Goal: Task Accomplishment & Management: Use online tool/utility

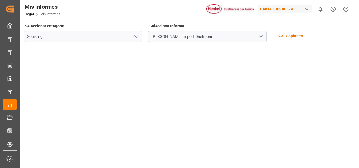
scroll to position [70, 0]
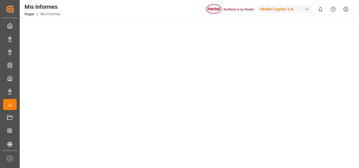
click at [90, 5] on div "Mis informes Hogar Mis informes [PERSON_NAME] Capital S.A 0 Notifications Only …" at bounding box center [187, 9] width 343 height 18
click at [230, 7] on img at bounding box center [229, 9] width 47 height 10
click at [304, 6] on div "button" at bounding box center [307, 9] width 6 height 6
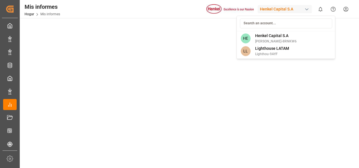
click at [307, 8] on html "Creado por potrace 1.15, escrito por [PERSON_NAME] [DATE]-[DATE] Creado por pot…" at bounding box center [179, 84] width 359 height 168
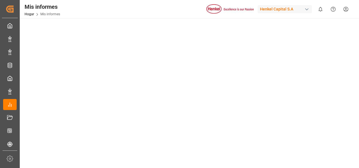
click at [307, 8] on div "button" at bounding box center [307, 9] width 6 height 6
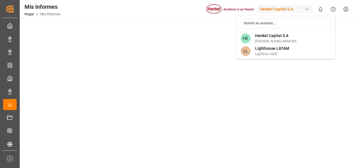
click at [8, 10] on html "Creado por potrace 1.15, escrito por [PERSON_NAME] [DATE]-[DATE] Creado por pot…" at bounding box center [179, 84] width 359 height 168
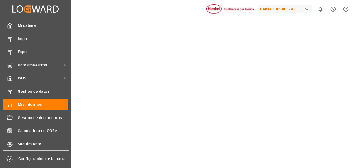
click at [17, 8] on icon at bounding box center [20, 8] width 6 height 7
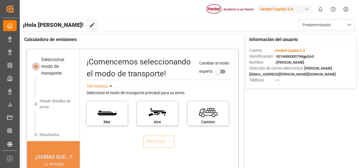
click at [310, 12] on div "Henkel Capital S.A" at bounding box center [284, 9] width 54 height 8
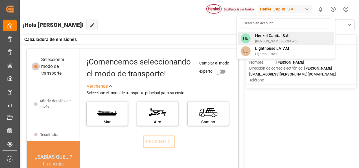
click at [262, 38] on div "[PERSON_NAME] Capital [PERSON_NAME]-8RNKW6" at bounding box center [273, 38] width 46 height 11
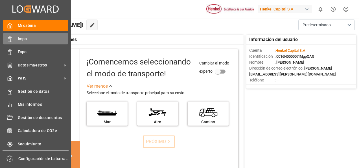
click at [30, 40] on span "Impo" at bounding box center [43, 39] width 50 height 6
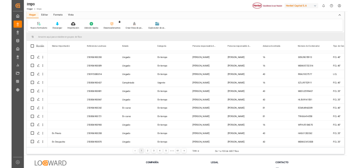
scroll to position [38, 0]
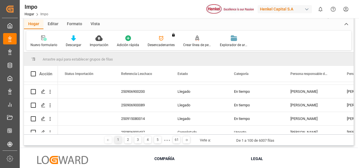
click at [316, 43] on div "Nuevo formulario Descargar Importación Adición rápida Desencadenantes You do no…" at bounding box center [188, 40] width 325 height 19
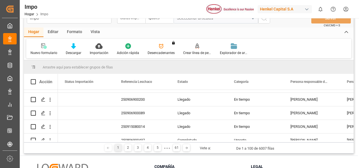
scroll to position [13, 0]
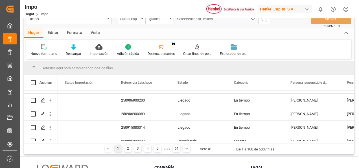
click at [315, 52] on div "Nuevo formulario Descargar Importación Adición rápida Desencadenantes You do no…" at bounding box center [188, 48] width 325 height 19
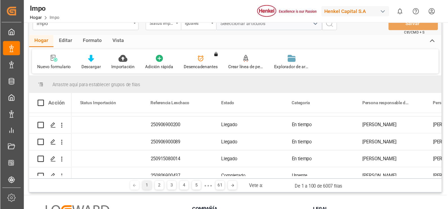
scroll to position [0, 0]
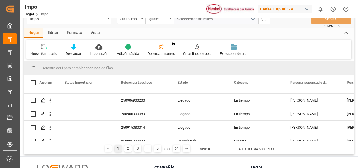
click at [312, 47] on div "Nuevo formulario Descargar Importación Adición rápida Desencadenantes You do no…" at bounding box center [188, 48] width 325 height 19
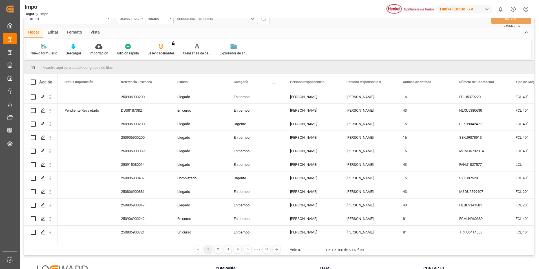
click at [273, 83] on span at bounding box center [274, 82] width 5 height 5
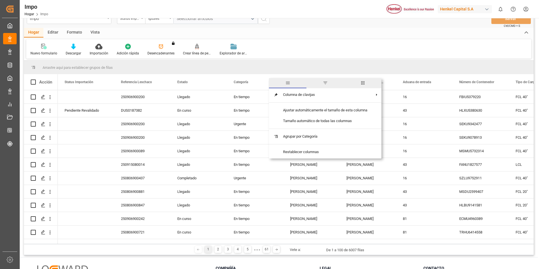
click at [313, 15] on div "[PERSON_NAME] Impo [PERSON_NAME] Capital S.A 0 Notifications Only show unread A…" at bounding box center [277, 9] width 523 height 18
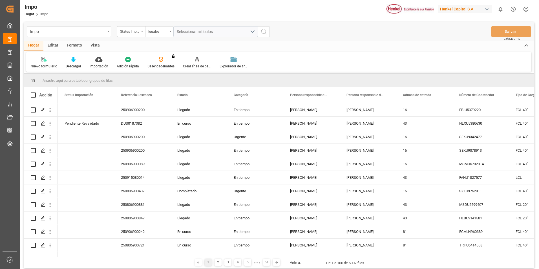
click at [91, 48] on div "Vista" at bounding box center [95, 46] width 18 height 10
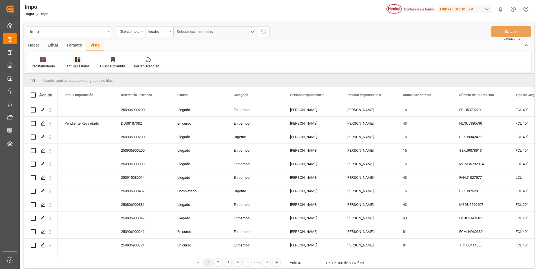
click at [74, 60] on div at bounding box center [77, 59] width 28 height 6
click at [85, 78] on div "Seguimiento Operativo" at bounding box center [92, 80] width 49 height 6
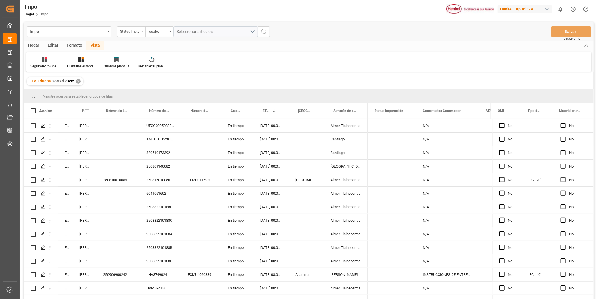
click at [86, 106] on div "Persona responsable de seguimiento" at bounding box center [84, 111] width 10 height 16
click at [86, 109] on span at bounding box center [87, 110] width 5 height 5
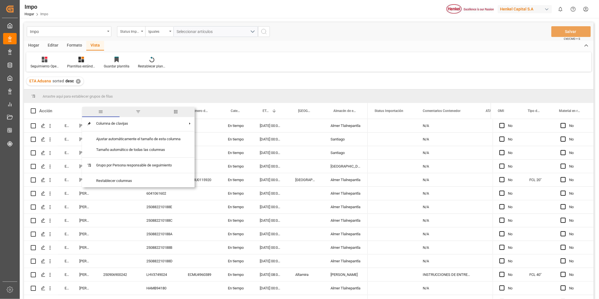
click at [100, 111] on span "General" at bounding box center [100, 111] width 5 height 5
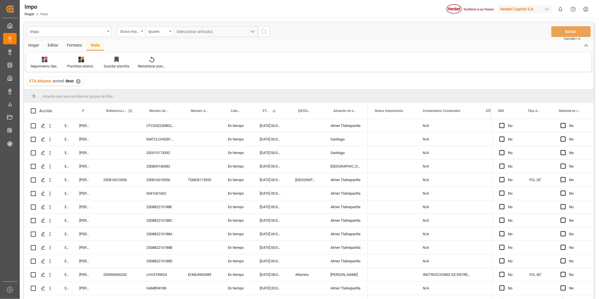
click at [100, 111] on div "Referencia Leschaco" at bounding box center [117, 111] width 43 height 16
click at [129, 111] on span at bounding box center [130, 110] width 5 height 5
click at [192, 66] on div "Seguimiento Operativo Plantillas estándar Guardar plantilla Restablecer plantil…" at bounding box center [308, 61] width 565 height 19
click at [85, 109] on span at bounding box center [87, 110] width 5 height 5
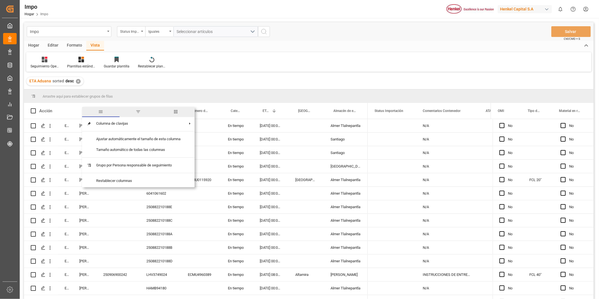
click at [136, 111] on span "filtro" at bounding box center [138, 111] width 5 height 5
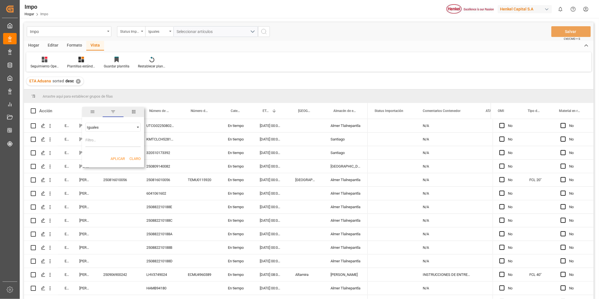
click at [136, 127] on span "Operador de filtrado" at bounding box center [137, 127] width 5 height 5
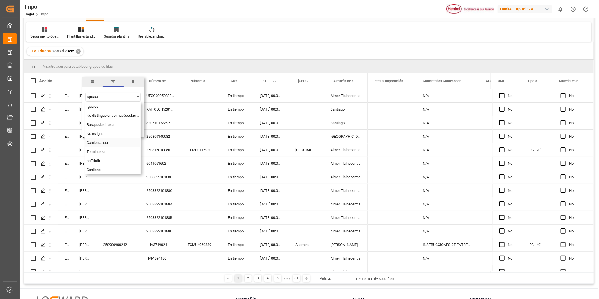
scroll to position [11, 0]
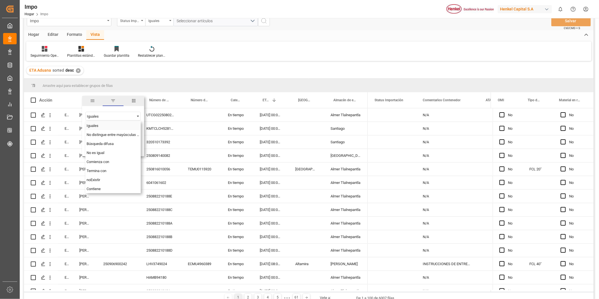
click at [99, 125] on div "Iguales" at bounding box center [112, 125] width 55 height 9
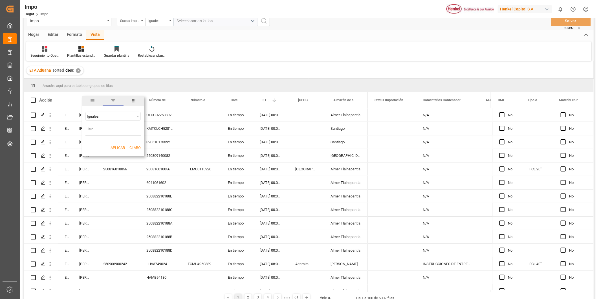
click at [98, 131] on input "Valor del filtro" at bounding box center [112, 130] width 55 height 11
type input "k"
type input "[PERSON_NAME]"
click at [113, 145] on button "Aplicar" at bounding box center [118, 148] width 14 height 6
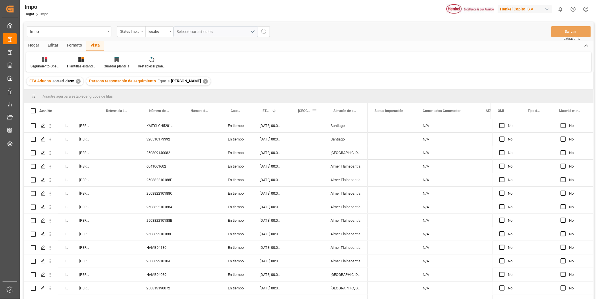
click at [314, 111] on span at bounding box center [314, 110] width 5 height 5
click at [342, 114] on span "filtro" at bounding box center [340, 111] width 5 height 5
click at [301, 110] on span "[GEOGRAPHIC_DATA] - Locode" at bounding box center [305, 111] width 14 height 4
click at [272, 112] on span "ETA Aduana" at bounding box center [270, 111] width 14 height 4
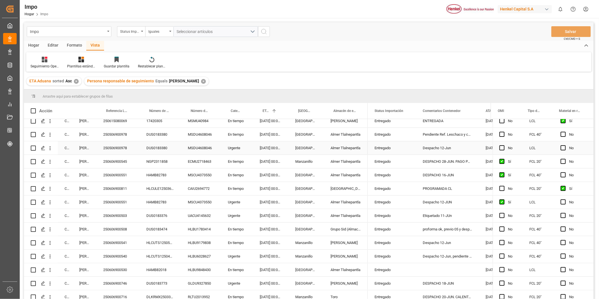
scroll to position [20, 0]
click at [266, 109] on span "ETA Aduana" at bounding box center [266, 111] width 7 height 4
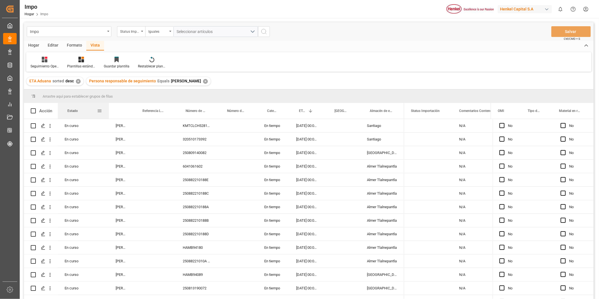
drag, startPoint x: 72, startPoint y: 110, endPoint x: 108, endPoint y: 112, distance: 36.4
click at [108, 112] on div at bounding box center [109, 111] width 2 height 16
click at [358, 117] on div "Status Importación" at bounding box center [426, 111] width 30 height 16
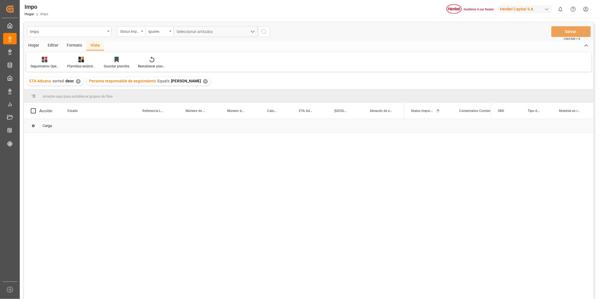
click at [358, 125] on div "Carga" at bounding box center [309, 126] width 570 height 14
click at [301, 109] on span "ETA Aduana" at bounding box center [306, 111] width 14 height 4
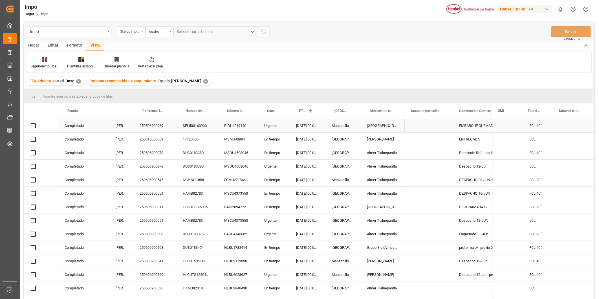
click at [358, 124] on div "Presione ESPACIO para seleccionar esta fila." at bounding box center [428, 125] width 48 height 13
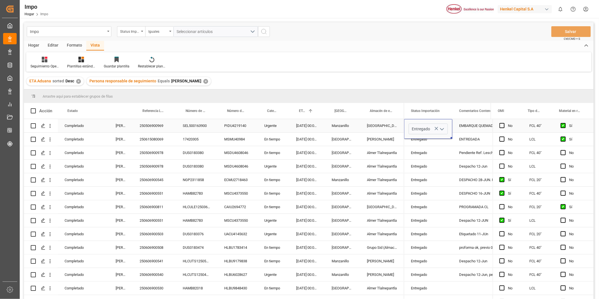
click at [358, 129] on polyline "Abrir menú" at bounding box center [441, 129] width 3 height 2
click at [358, 69] on div "Seguimiento Operativo Plantillas estándar Guardar plantilla Restablecer plantil…" at bounding box center [308, 61] width 565 height 19
click at [443, 128] on icon "Abrir menú" at bounding box center [441, 129] width 7 height 7
click at [470, 78] on div "ETA Aduana sorted Desc ✕ Persona responsable de seguimiento Equals Karla Chavez…" at bounding box center [309, 81] width 570 height 16
click at [437, 128] on button "Abrir menú" at bounding box center [441, 129] width 8 height 9
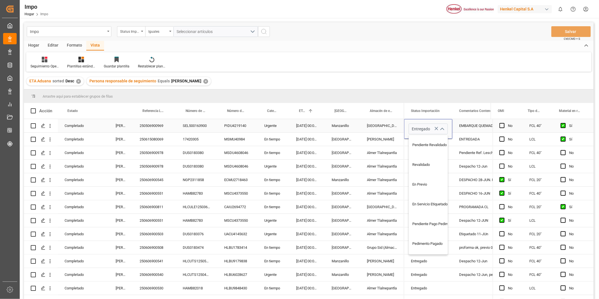
click at [435, 127] on icon "Presione ESPACIO para seleccionar esta fila." at bounding box center [436, 128] width 6 height 6
click at [470, 77] on div "ETA Aduana sorted Desc ✕ Persona responsable de seguimiento Equals Karla Chavez…" at bounding box center [309, 81] width 570 height 16
click at [426, 140] on div "Entregado" at bounding box center [428, 139] width 35 height 13
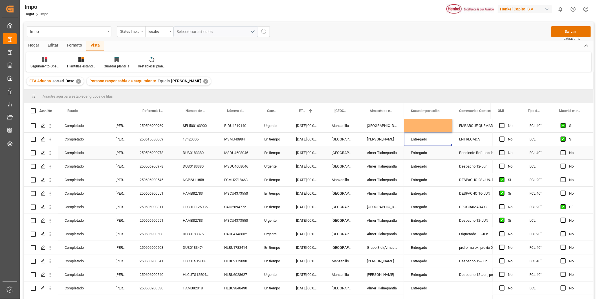
click at [420, 154] on div "Entregado" at bounding box center [428, 152] width 35 height 13
click at [427, 126] on div "Presione ESPACIO para seleccionar esta fila." at bounding box center [428, 125] width 48 height 13
click at [436, 126] on div "Presione ESPACIO para seleccionar esta fila." at bounding box center [428, 125] width 48 height 13
click at [434, 127] on div "Presione ESPACIO para seleccionar esta fila." at bounding box center [428, 125] width 48 height 13
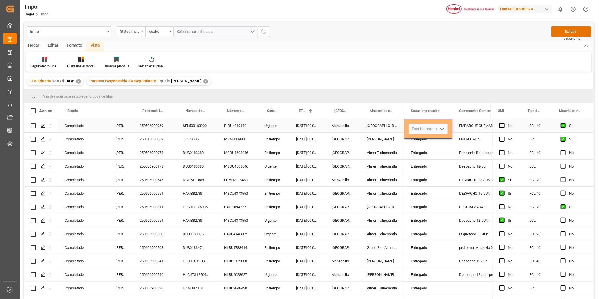
click at [442, 130] on polyline "Abrir menú" at bounding box center [441, 129] width 3 height 2
click at [414, 217] on div "Entregado" at bounding box center [435, 225] width 53 height 20
type input "Entregado"
click at [430, 142] on div "Entregado" at bounding box center [428, 139] width 35 height 13
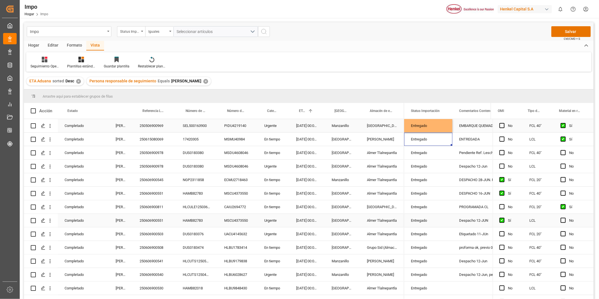
scroll to position [0, 0]
click at [571, 29] on button "Salvar" at bounding box center [570, 31] width 39 height 11
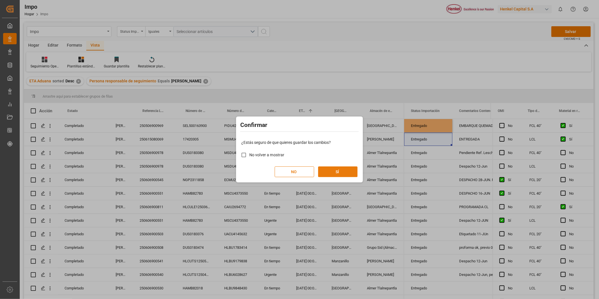
click at [335, 170] on button "SÍ" at bounding box center [337, 171] width 39 height 11
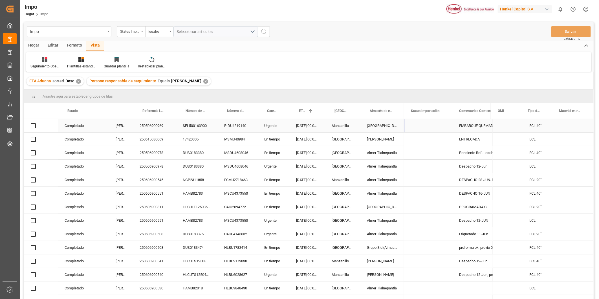
click at [430, 121] on div "Presione ESPACIO para seleccionar esta fila." at bounding box center [428, 125] width 48 height 13
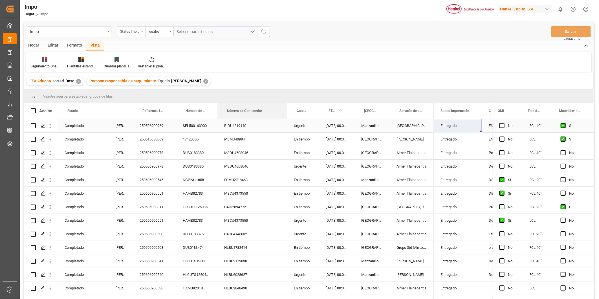
drag, startPoint x: 257, startPoint y: 113, endPoint x: 285, endPoint y: 120, distance: 28.9
click at [285, 120] on div "Acción Estado Persona responsable de seguimiento Referencia Leschaco 1" at bounding box center [309, 203] width 570 height 200
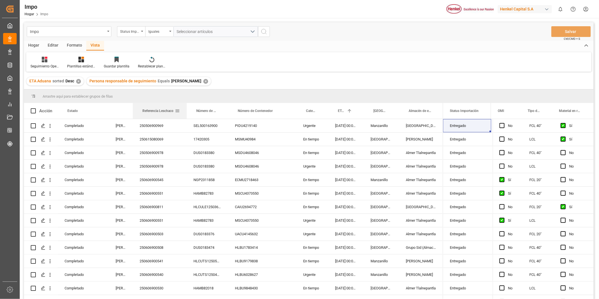
drag, startPoint x: 176, startPoint y: 111, endPoint x: 188, endPoint y: 113, distance: 12.0
click at [188, 113] on div at bounding box center [187, 111] width 2 height 16
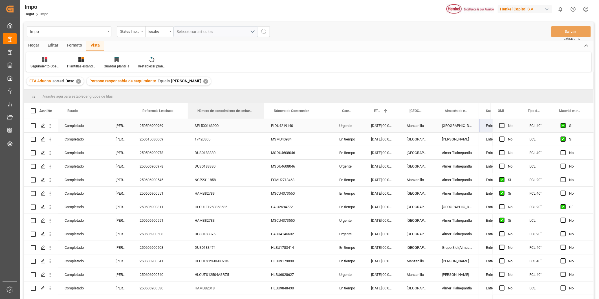
drag, startPoint x: 228, startPoint y: 108, endPoint x: 263, endPoint y: 128, distance: 40.7
click at [263, 128] on div "Acción Estado Persona responsable de seguimiento Referencia Leschaco 1" at bounding box center [309, 203] width 570 height 200
